Goal: Task Accomplishment & Management: Manage account settings

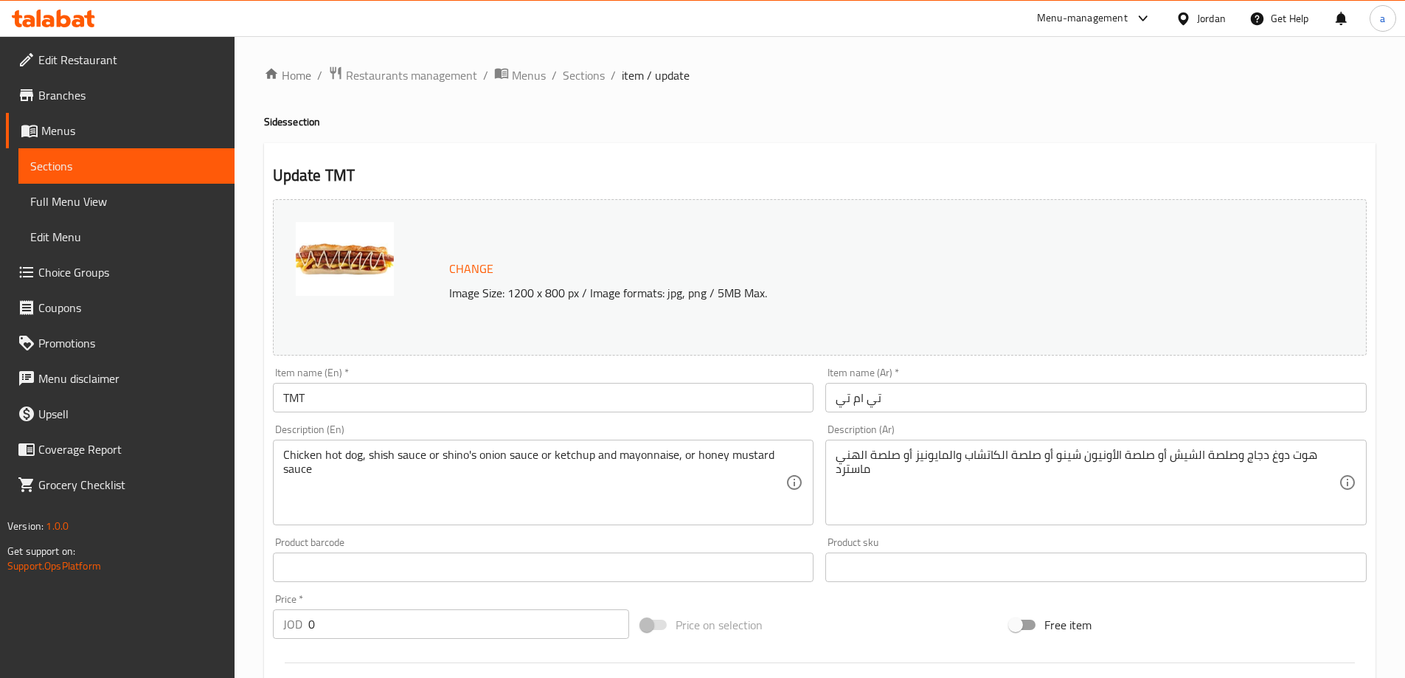
click at [128, 62] on span "Edit Restaurant" at bounding box center [130, 60] width 184 height 18
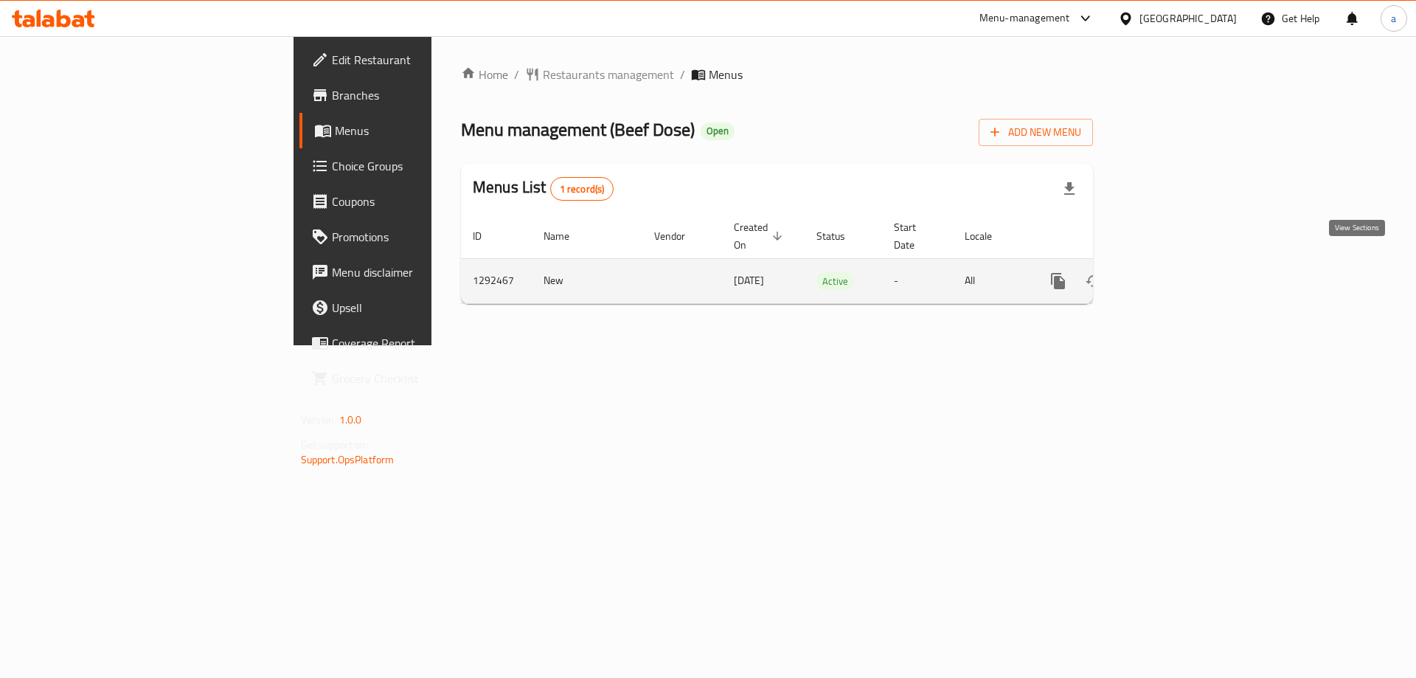
click at [1173, 272] on icon "enhanced table" at bounding box center [1165, 281] width 18 height 18
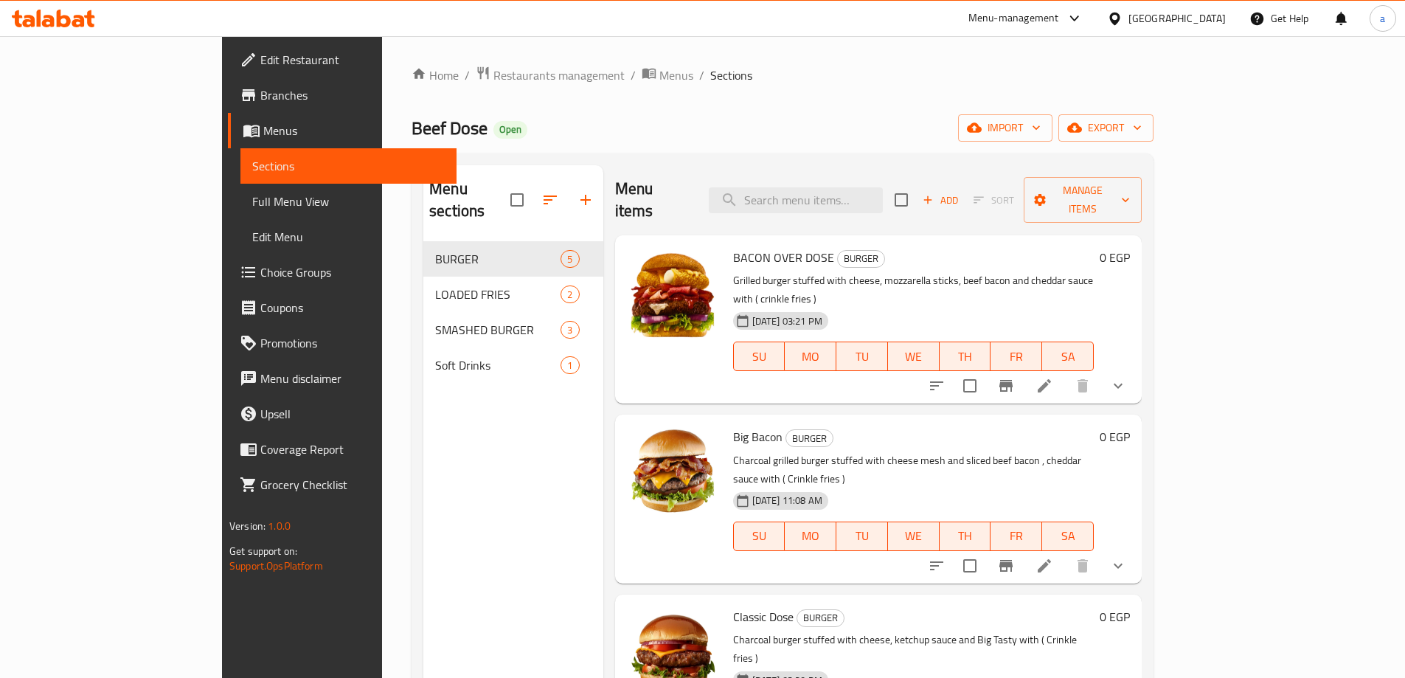
click at [228, 283] on link "Choice Groups" at bounding box center [342, 271] width 229 height 35
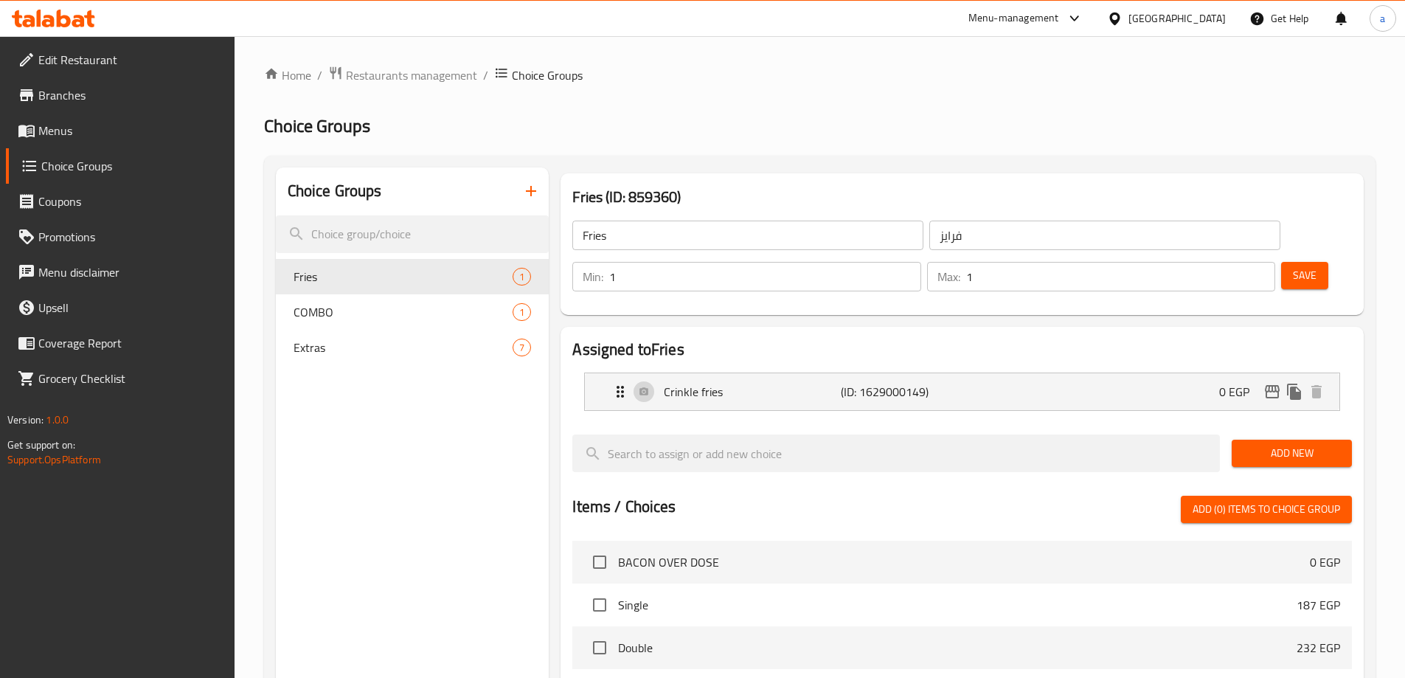
click at [899, 138] on div "Home / Restaurants management / Choice Groups Choice Groups Choice Groups Fries…" at bounding box center [819, 570] width 1111 height 1008
click at [378, 347] on span "Extras" at bounding box center [403, 347] width 220 height 18
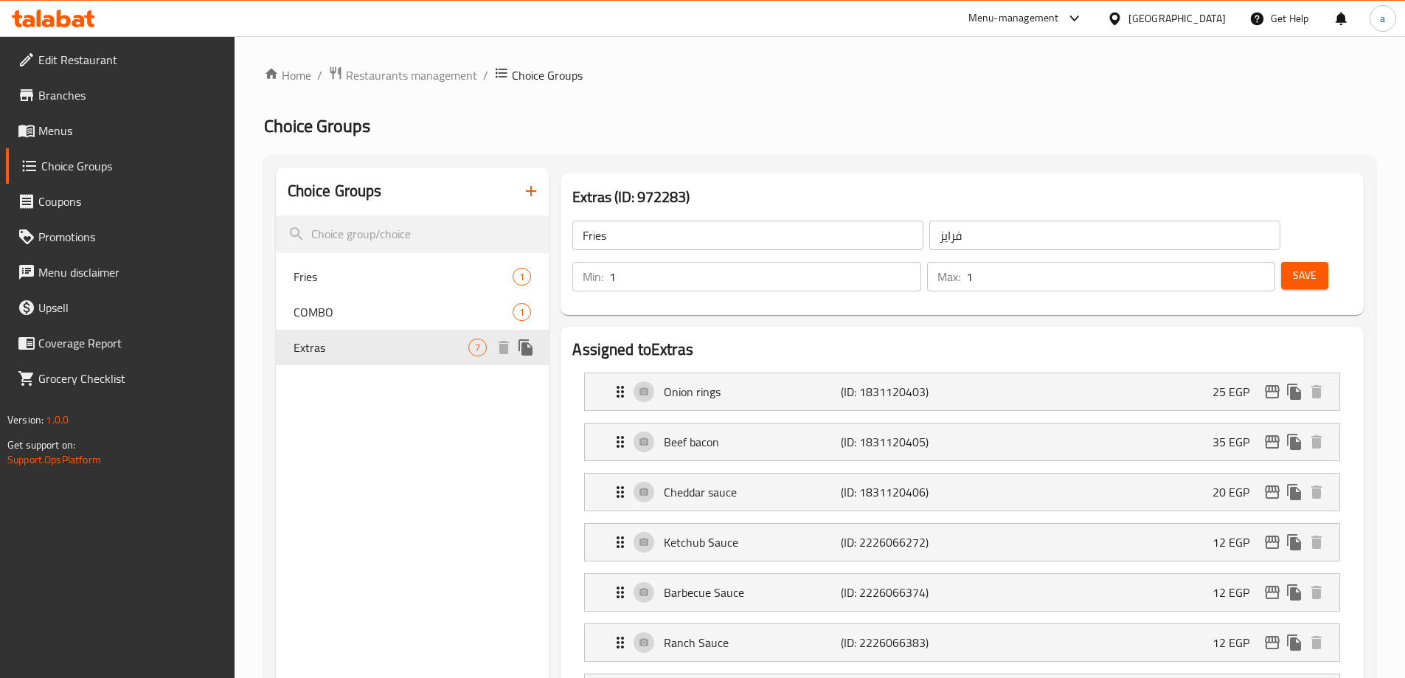
type input "Extras"
type input "اضافات"
type input "0"
type input "7"
click at [889, 120] on h2 "Choice Groups" at bounding box center [819, 126] width 1111 height 24
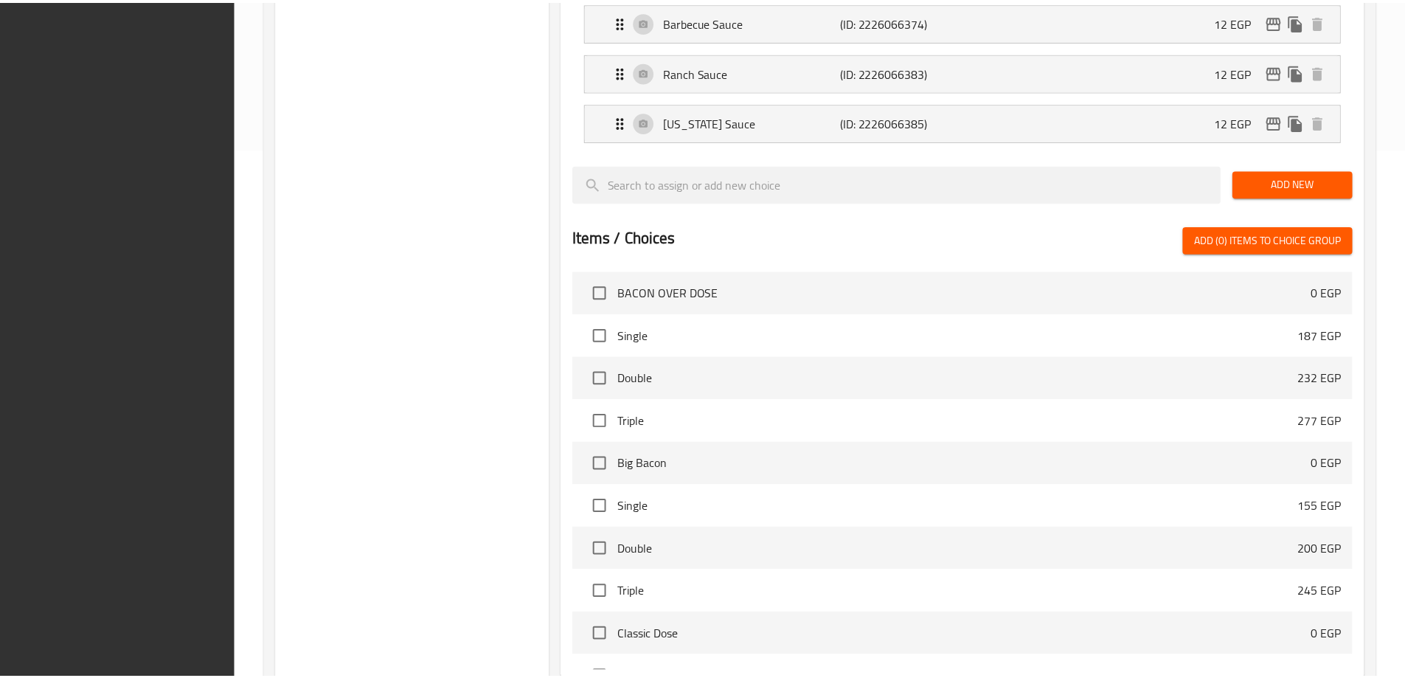
scroll to position [685, 0]
